Goal: Transaction & Acquisition: Download file/media

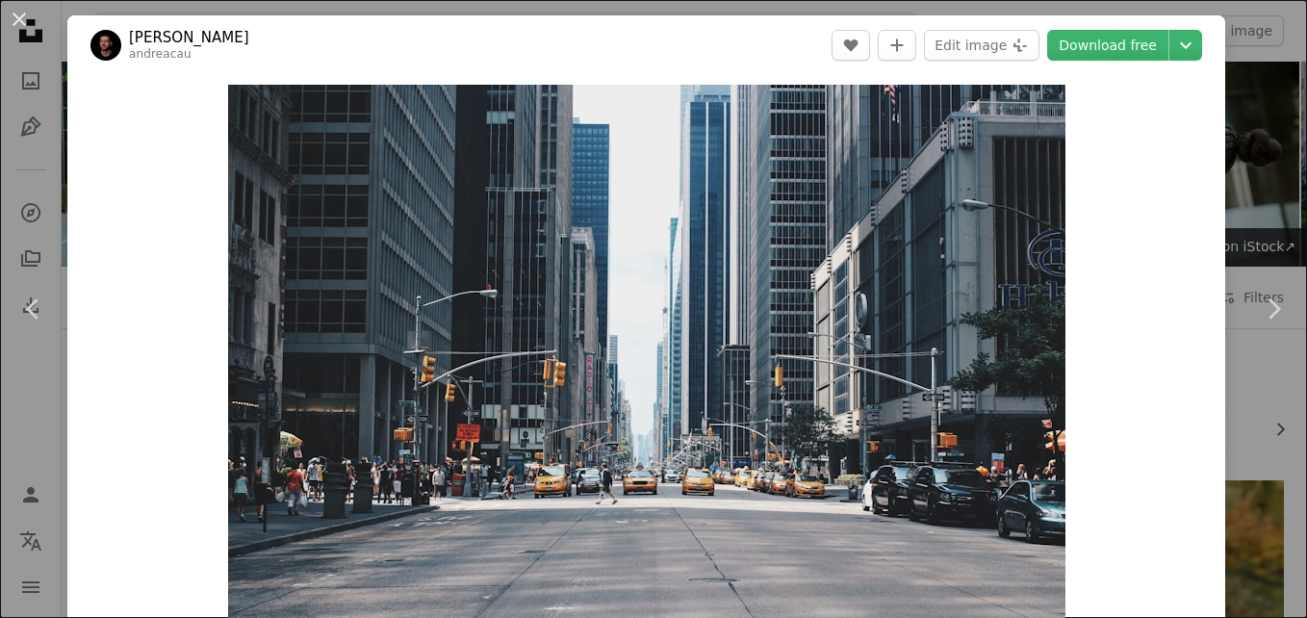
scroll to position [1155, 0]
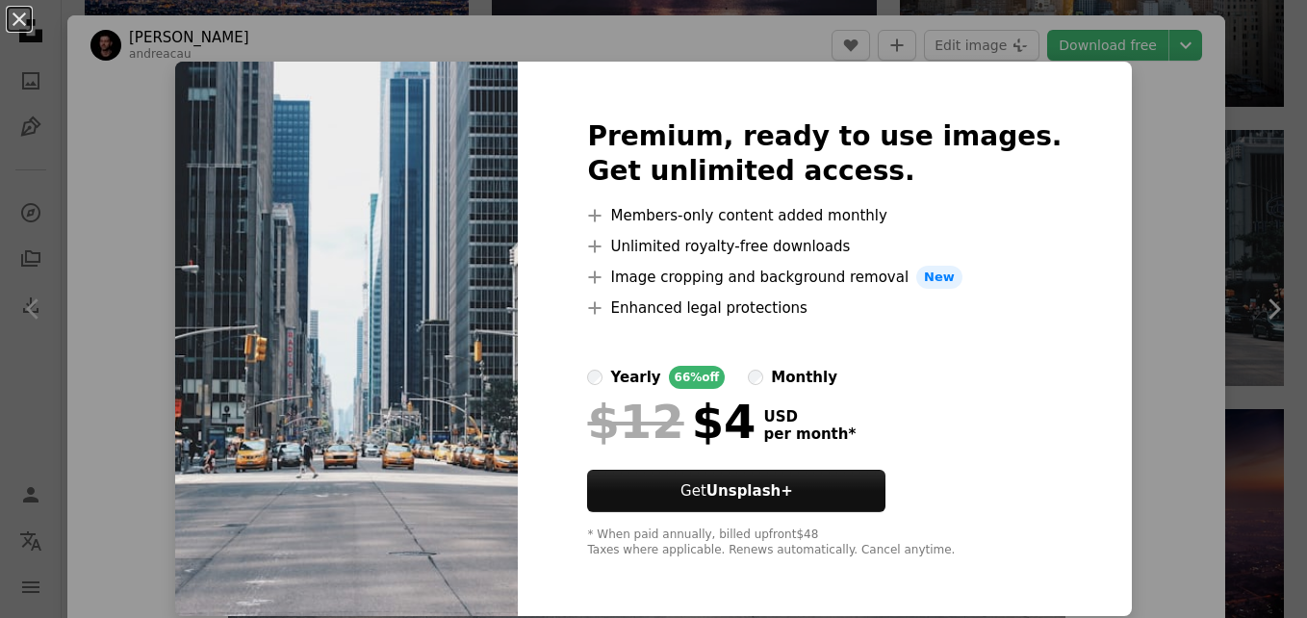
click at [331, 236] on img at bounding box center [346, 339] width 343 height 555
click at [1275, 161] on div "An X shape Premium, ready to use images. Get unlimited access. A plus sign Memb…" at bounding box center [653, 309] width 1307 height 618
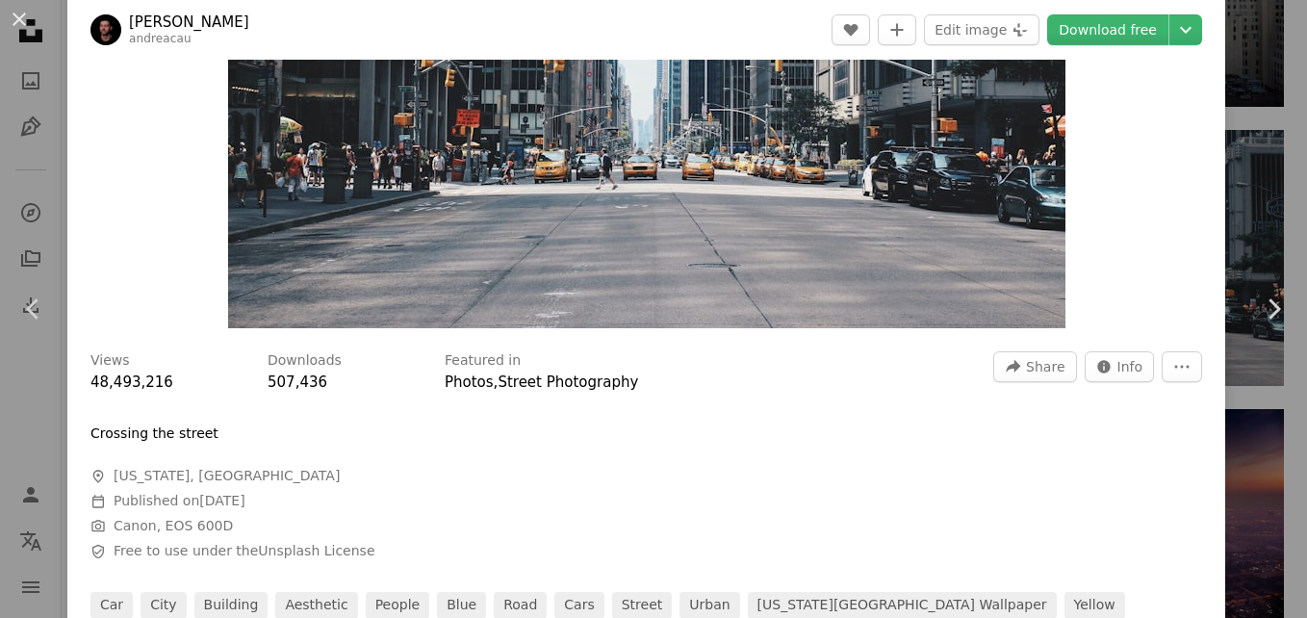
scroll to position [193, 0]
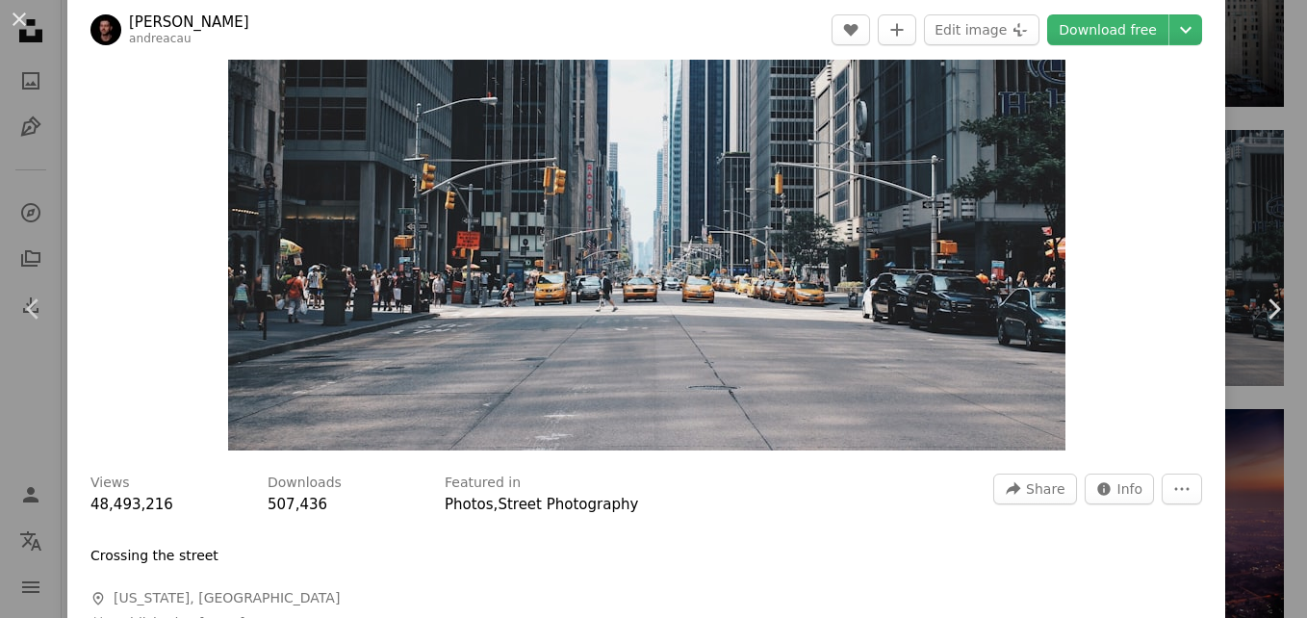
click at [852, 333] on img "Zoom in on this image" at bounding box center [647, 171] width 838 height 558
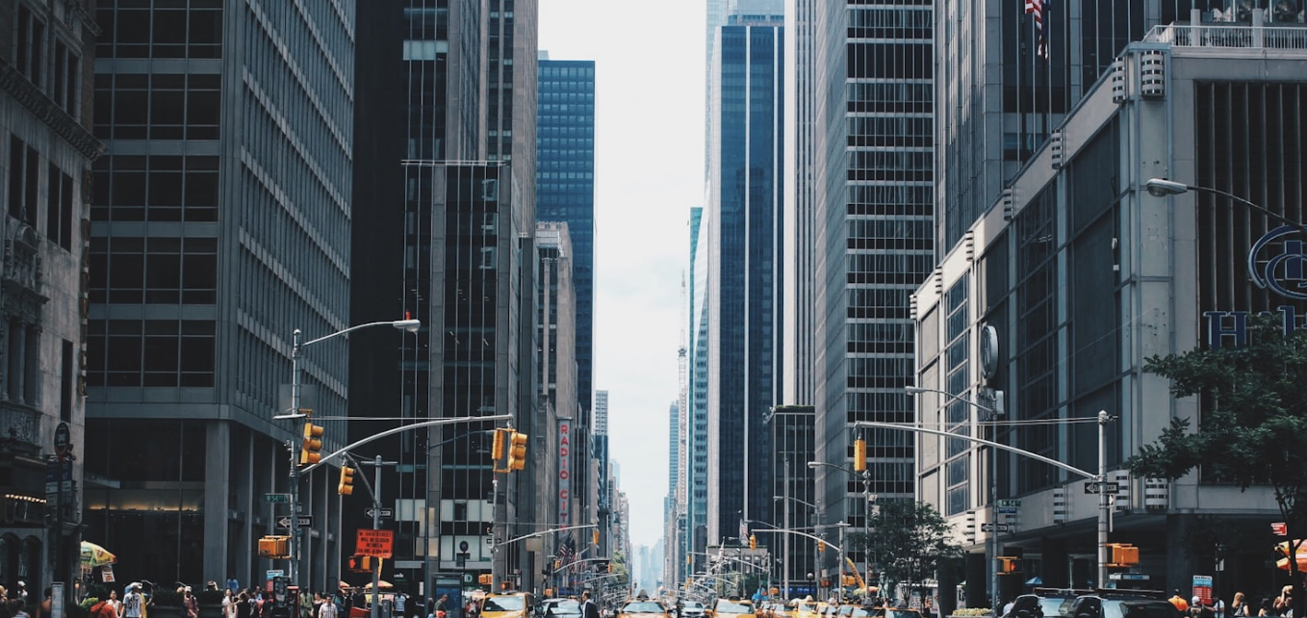
scroll to position [118, 0]
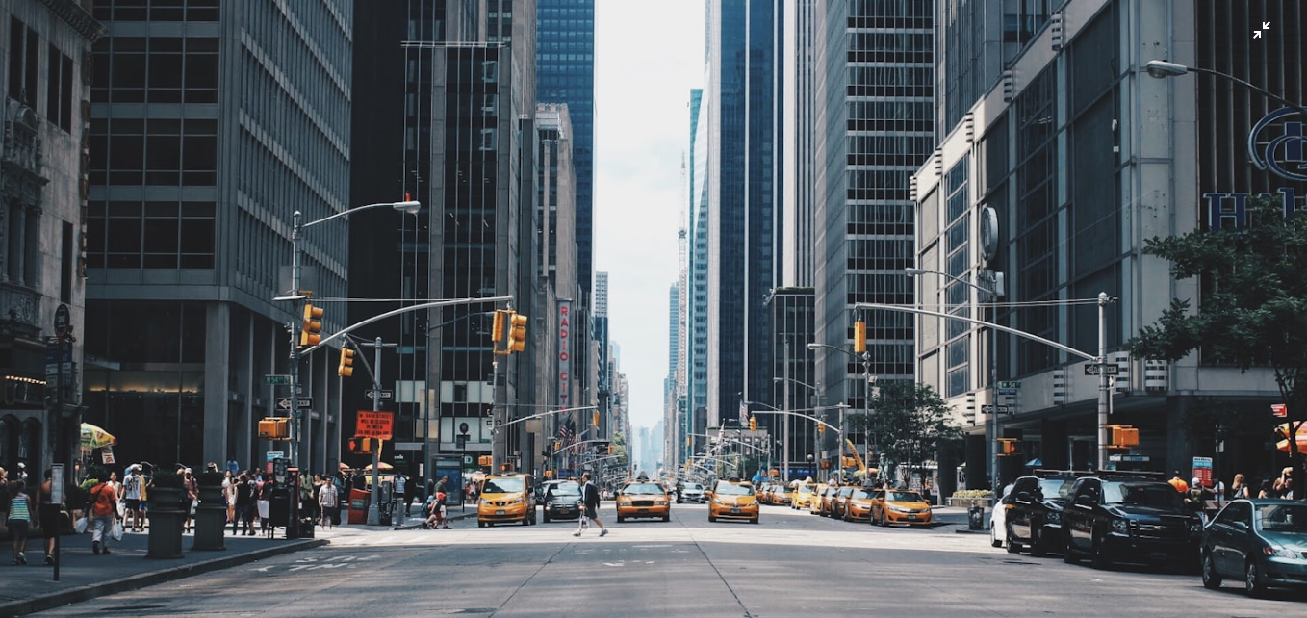
click at [852, 333] on img "Zoom out on this image" at bounding box center [653, 317] width 1309 height 873
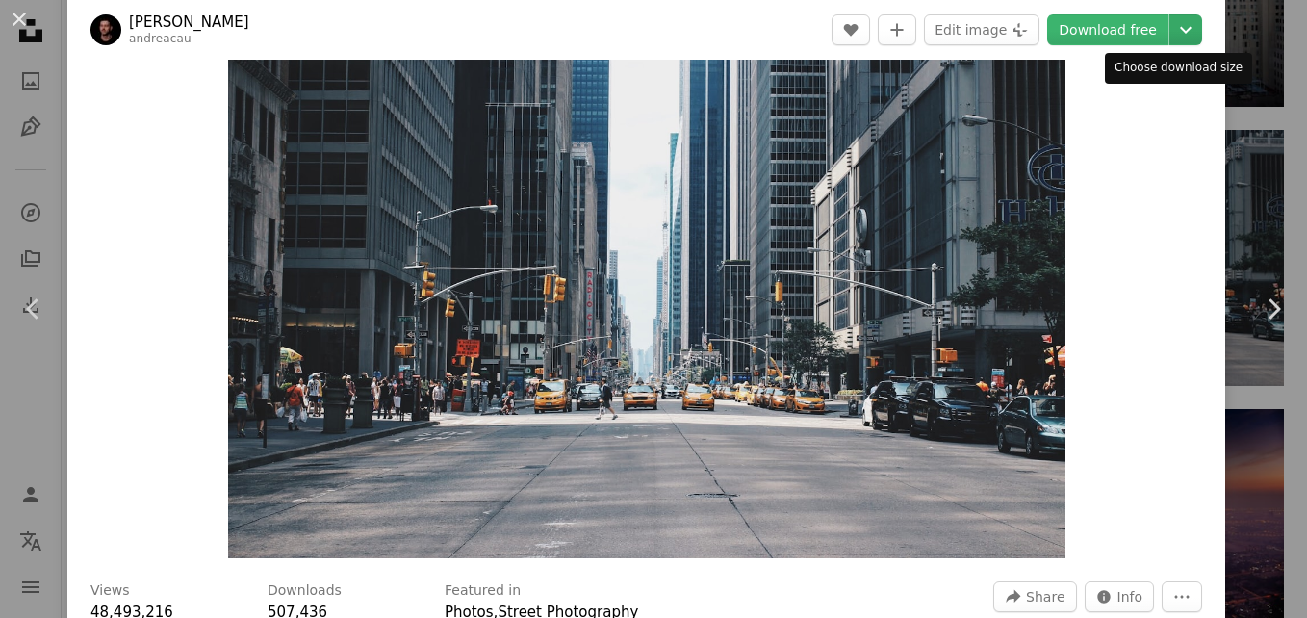
click at [1173, 30] on icon "Chevron down" at bounding box center [1186, 29] width 31 height 23
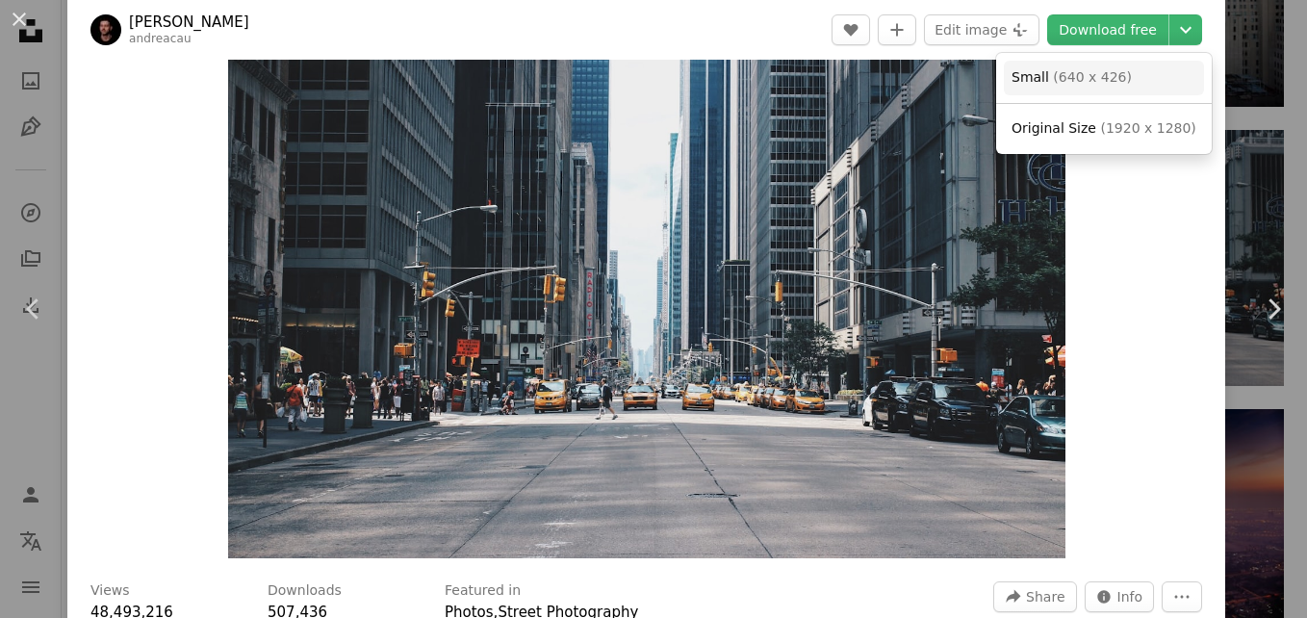
click at [1130, 65] on link "Small ( 640 x 426 )" at bounding box center [1104, 78] width 200 height 35
